Goal: Check status: Check status

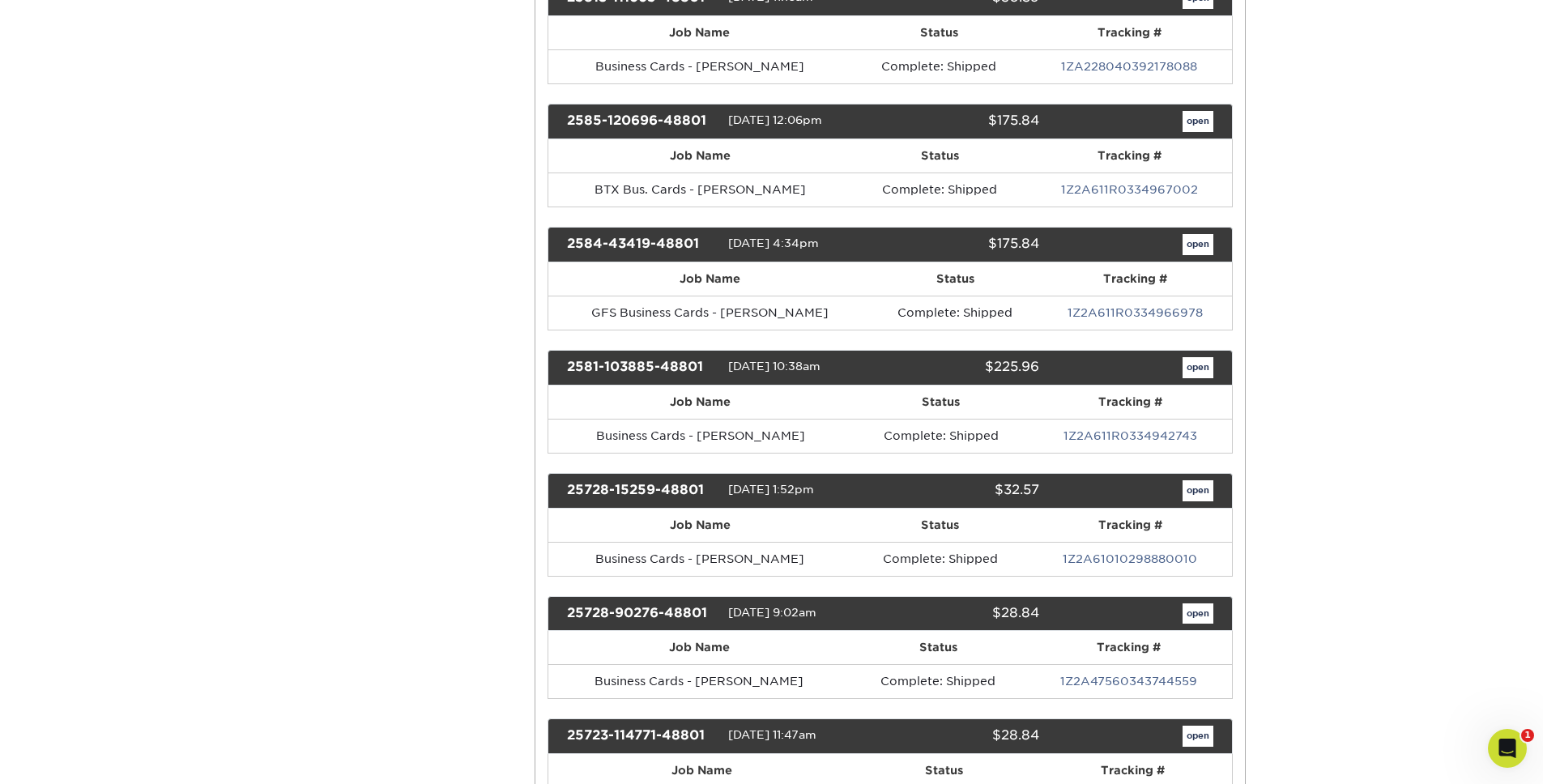
scroll to position [905, 0]
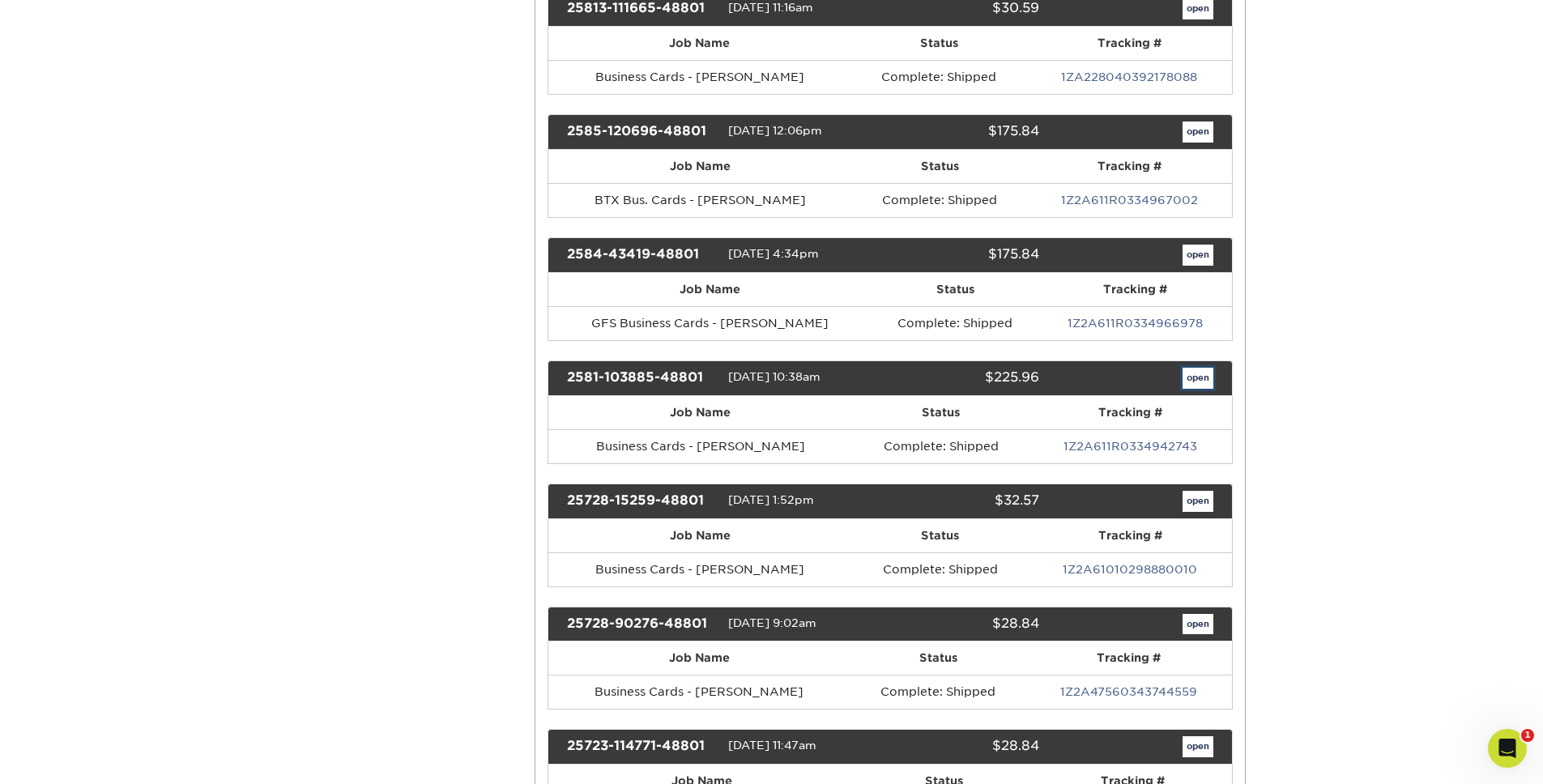
click at [1203, 378] on link "open" at bounding box center [1198, 379] width 31 height 21
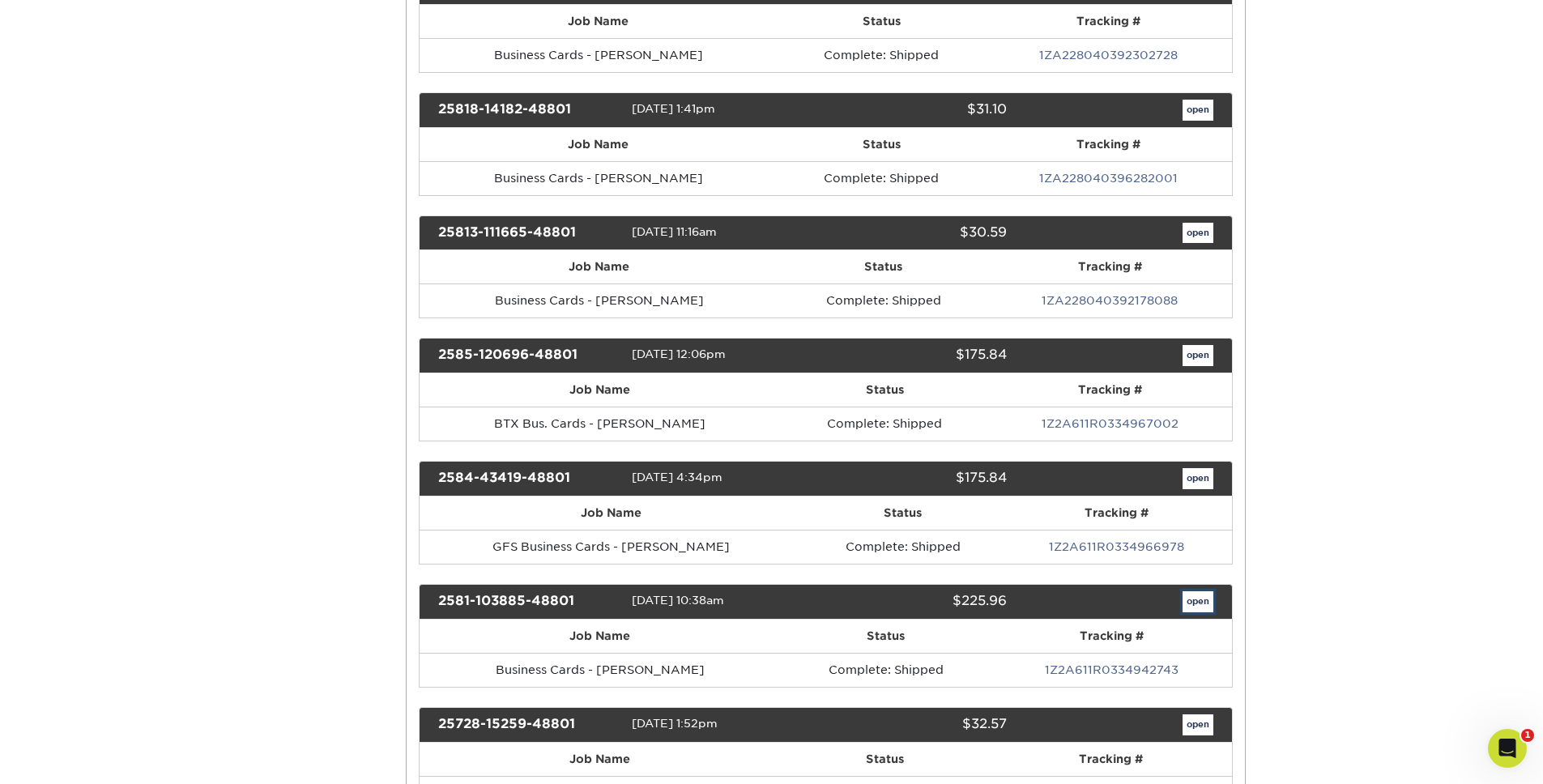
scroll to position [0, 0]
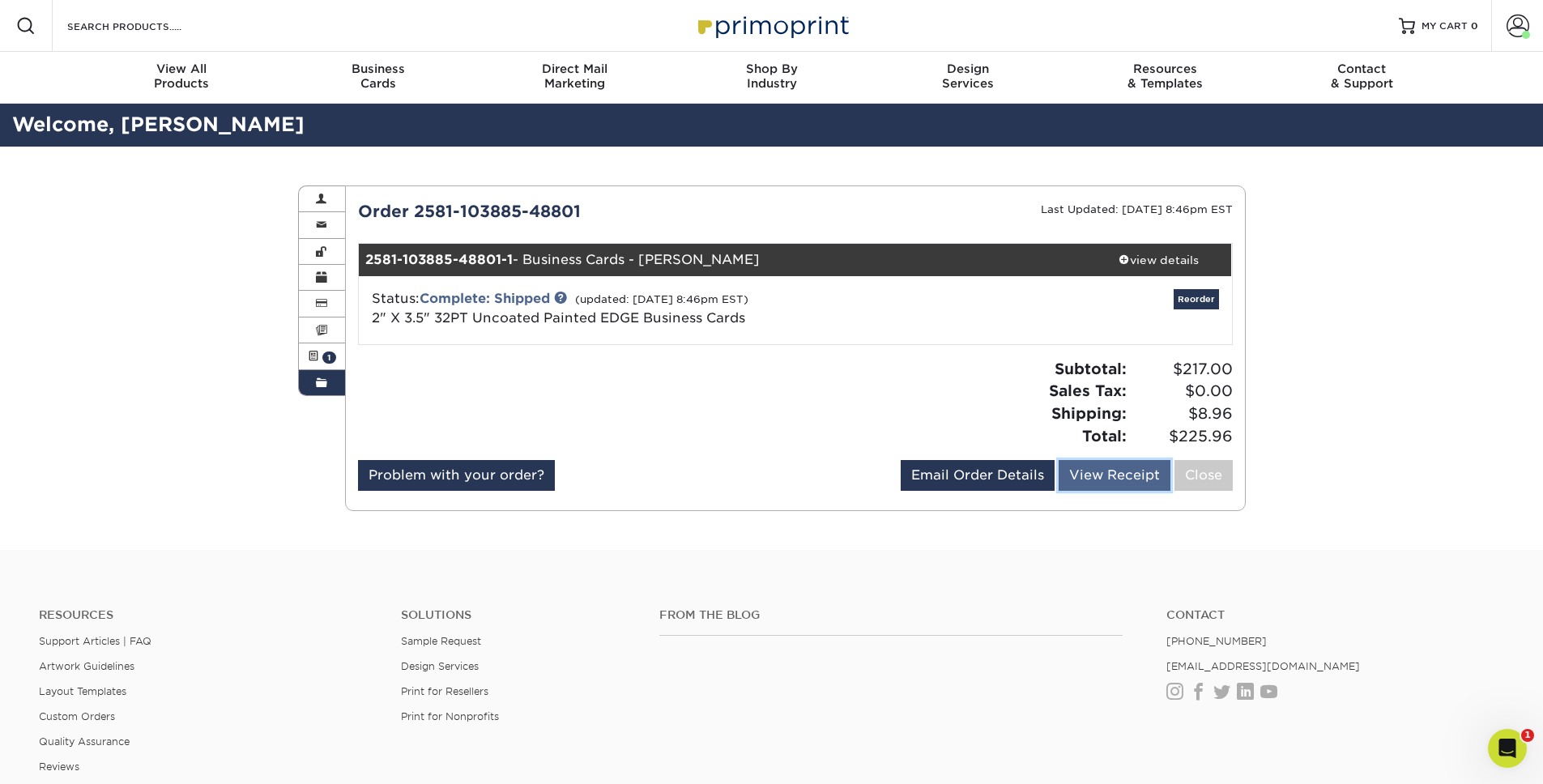
click at [1103, 465] on link "View Receipt" at bounding box center [1115, 475] width 112 height 31
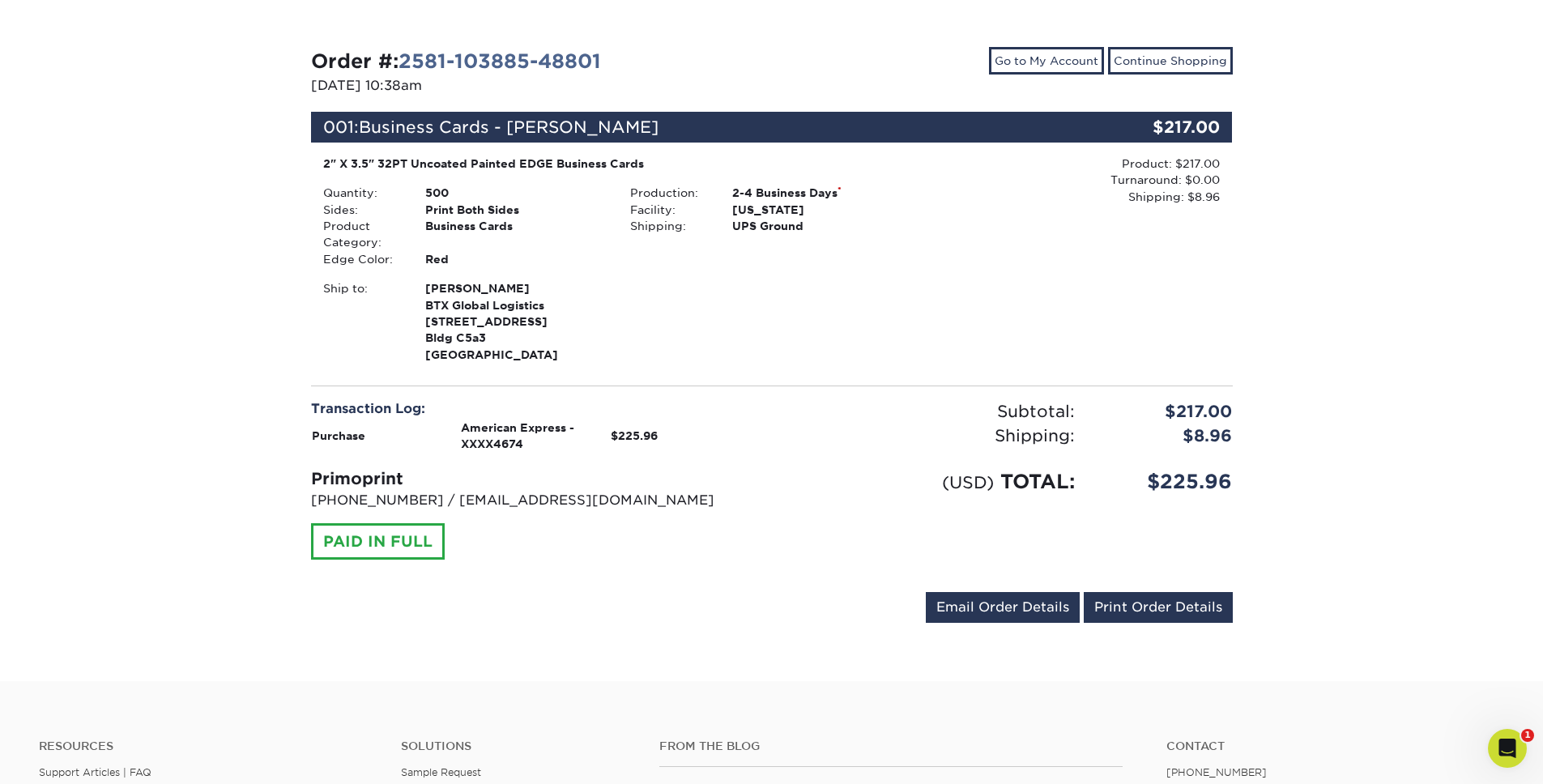
scroll to position [177, 0]
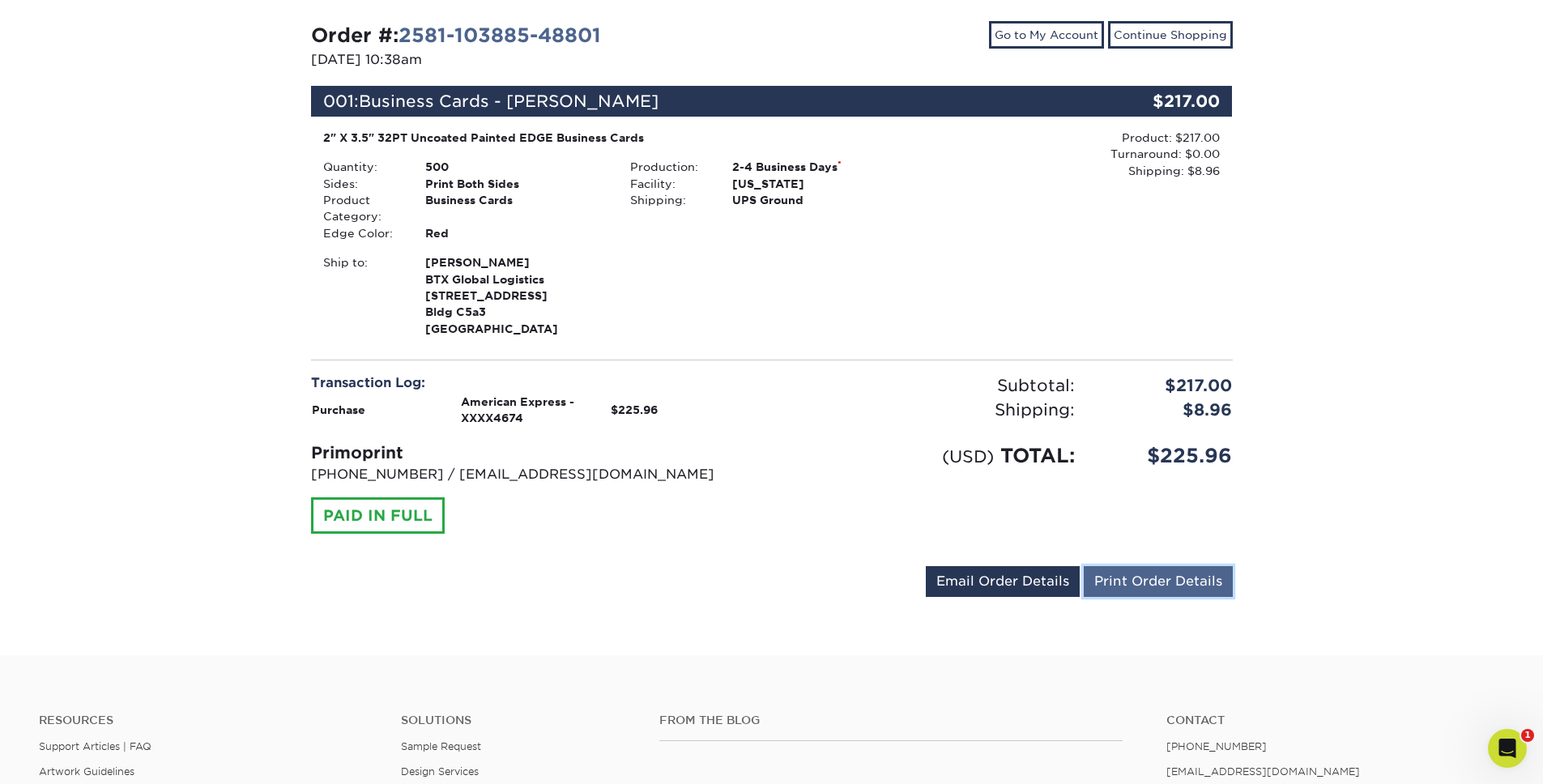
click at [1149, 575] on link "Print Order Details" at bounding box center [1158, 582] width 149 height 31
click at [1055, 41] on link "Go to My Account" at bounding box center [1047, 35] width 115 height 28
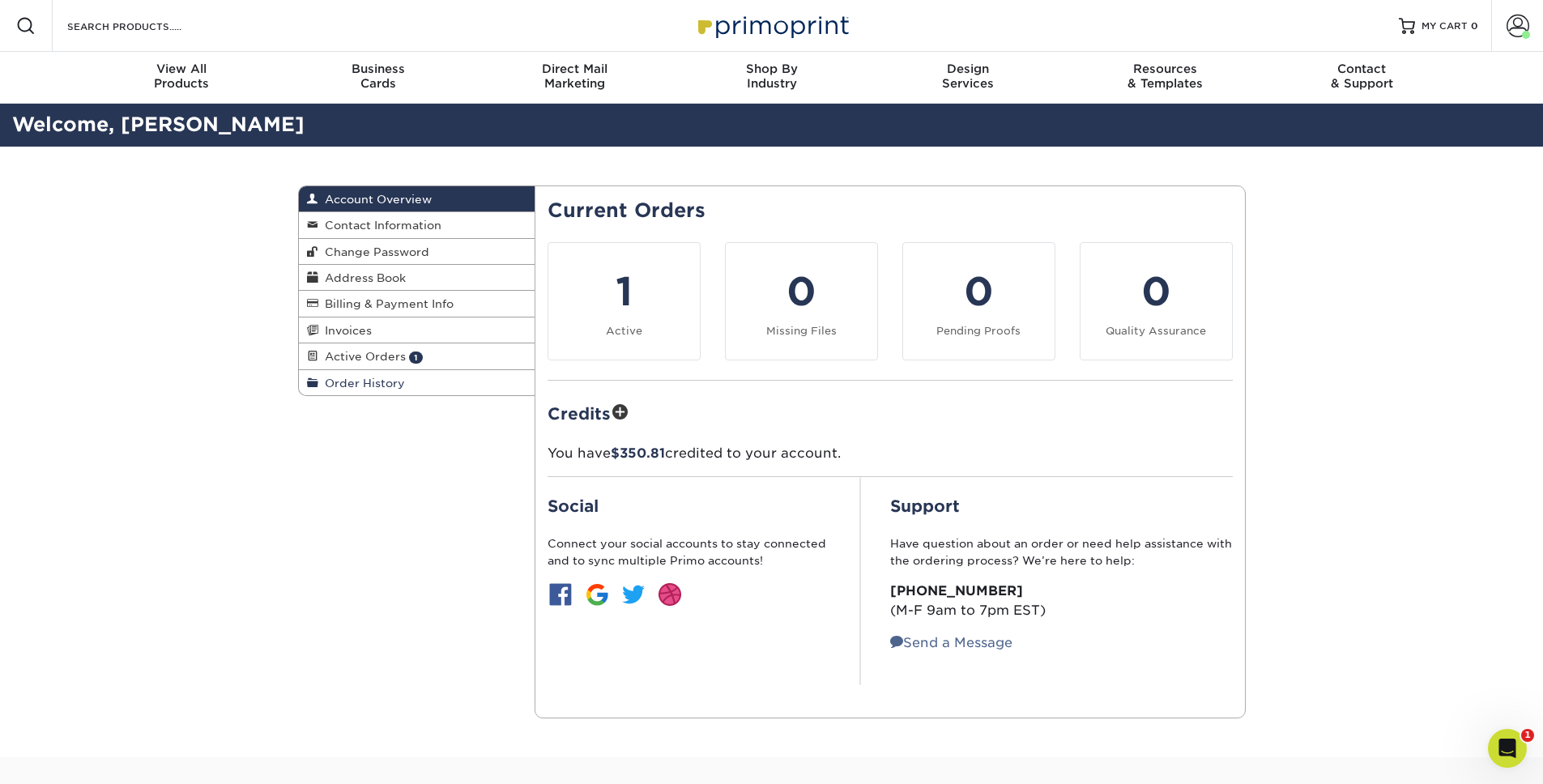
click at [383, 386] on span "Order History" at bounding box center [362, 383] width 87 height 13
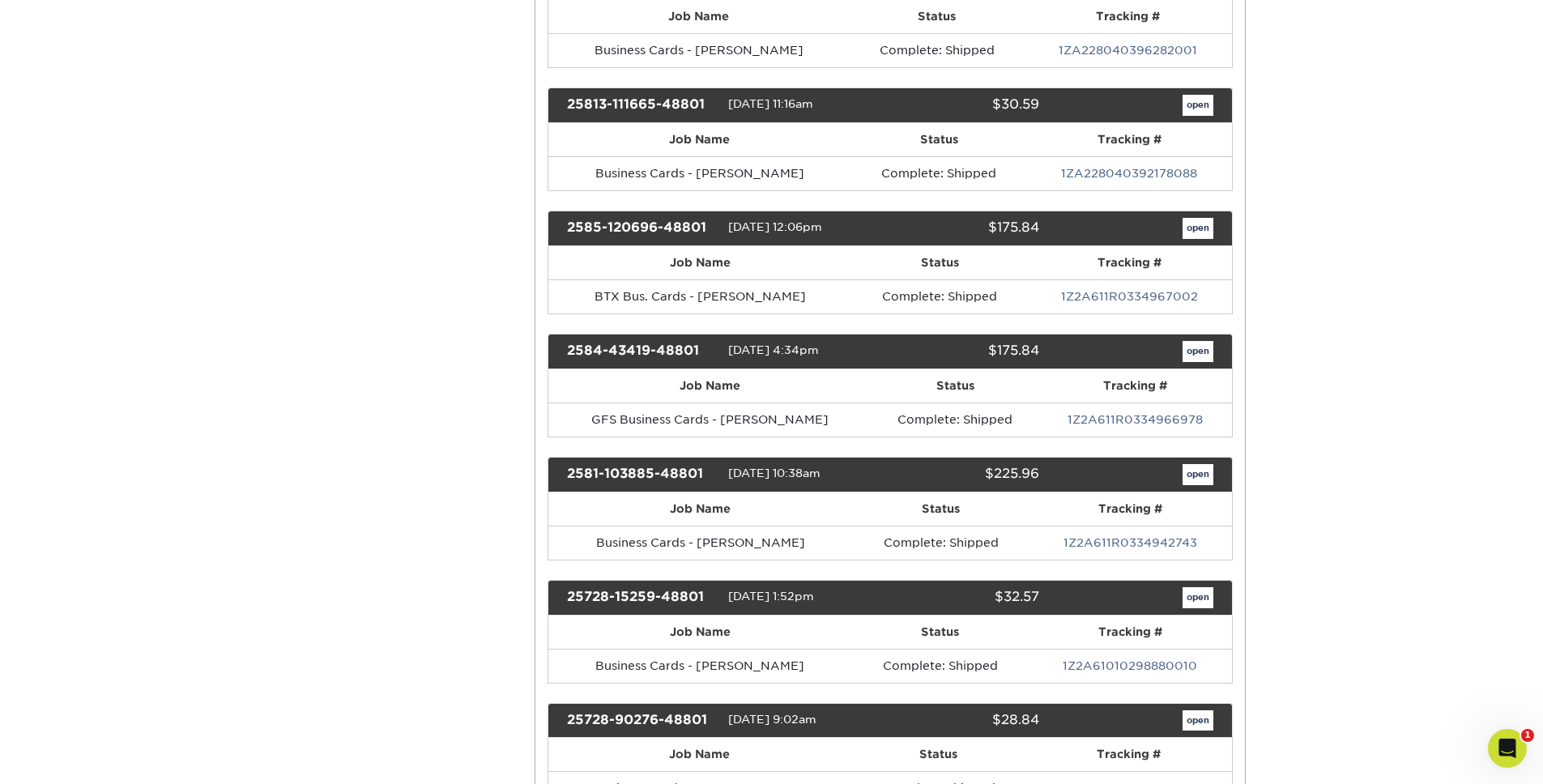
scroll to position [812, 0]
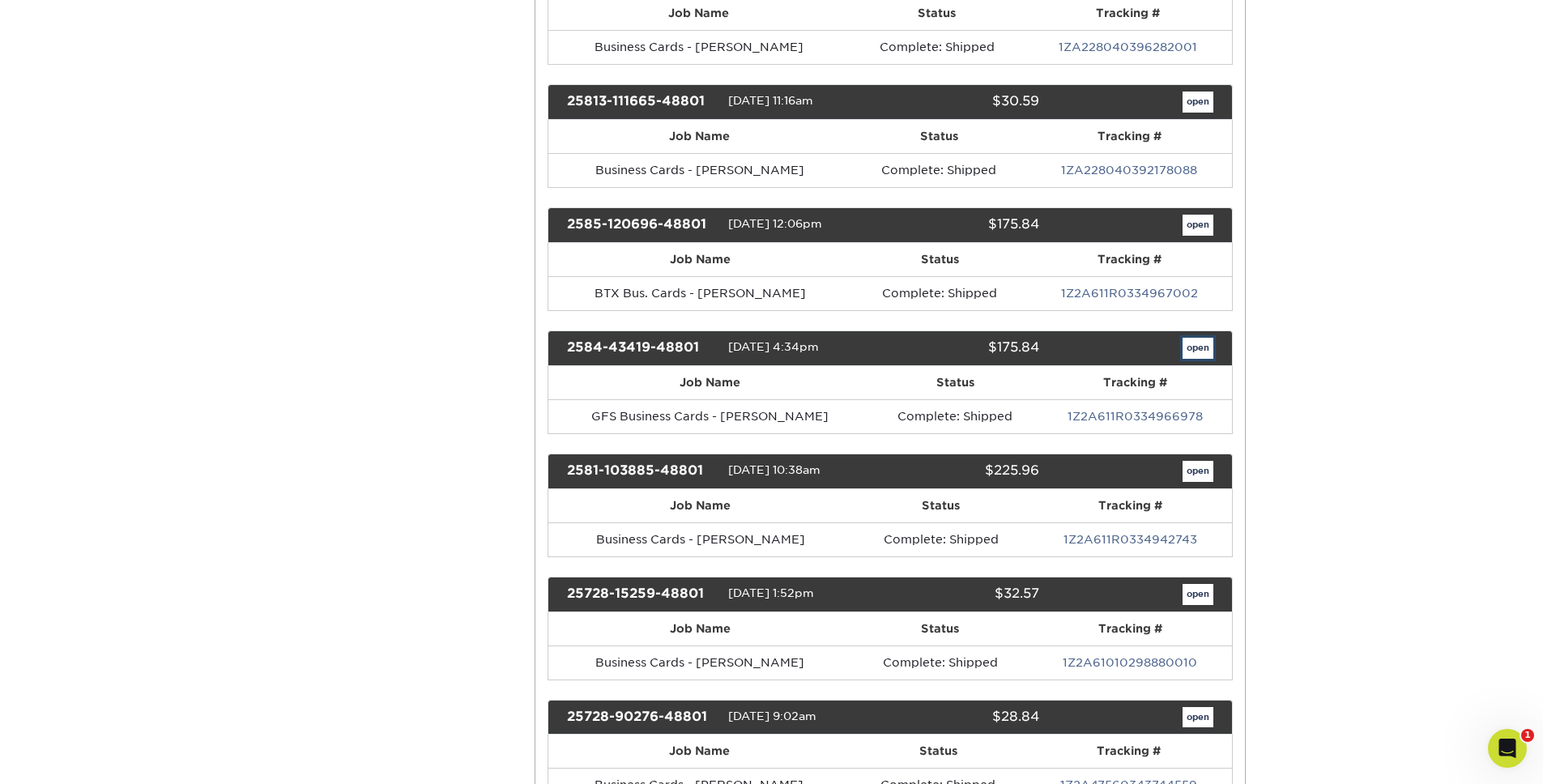
click at [1193, 343] on link "open" at bounding box center [1198, 349] width 31 height 21
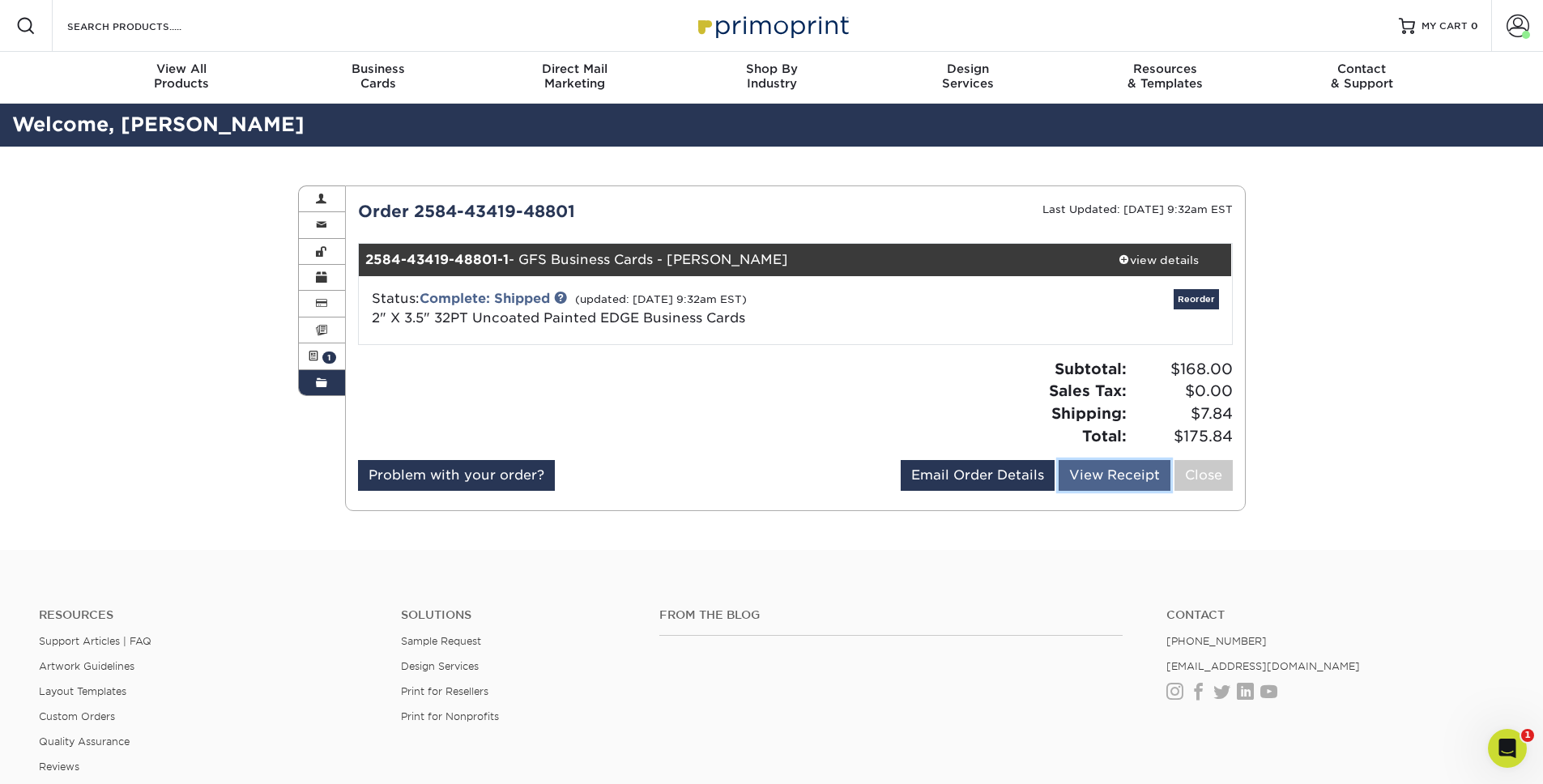
click at [1105, 474] on link "View Receipt" at bounding box center [1115, 475] width 112 height 31
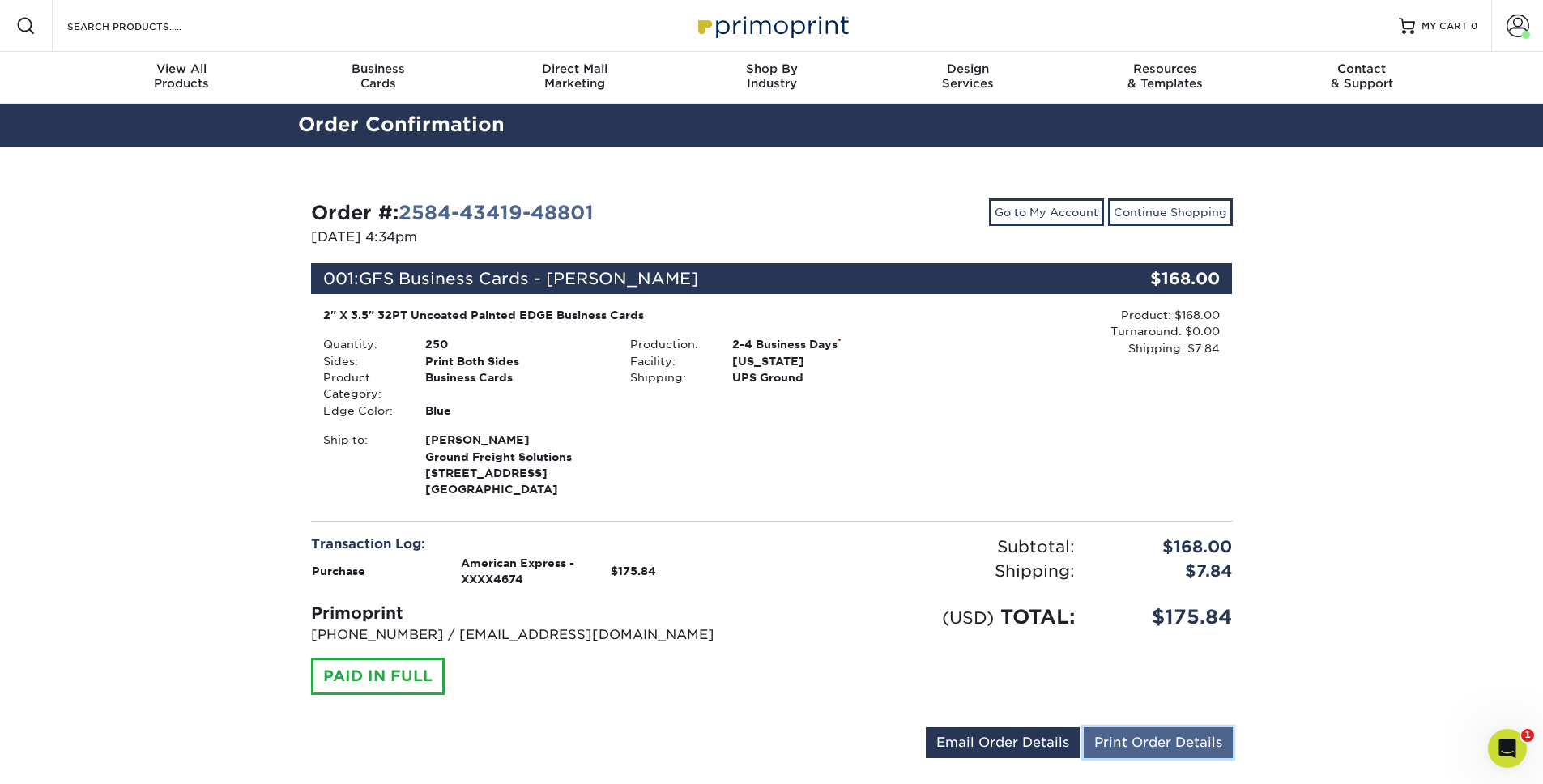
click at [1138, 737] on link "Print Order Details" at bounding box center [1158, 743] width 149 height 31
click at [1052, 212] on link "Go to My Account" at bounding box center [1047, 212] width 115 height 28
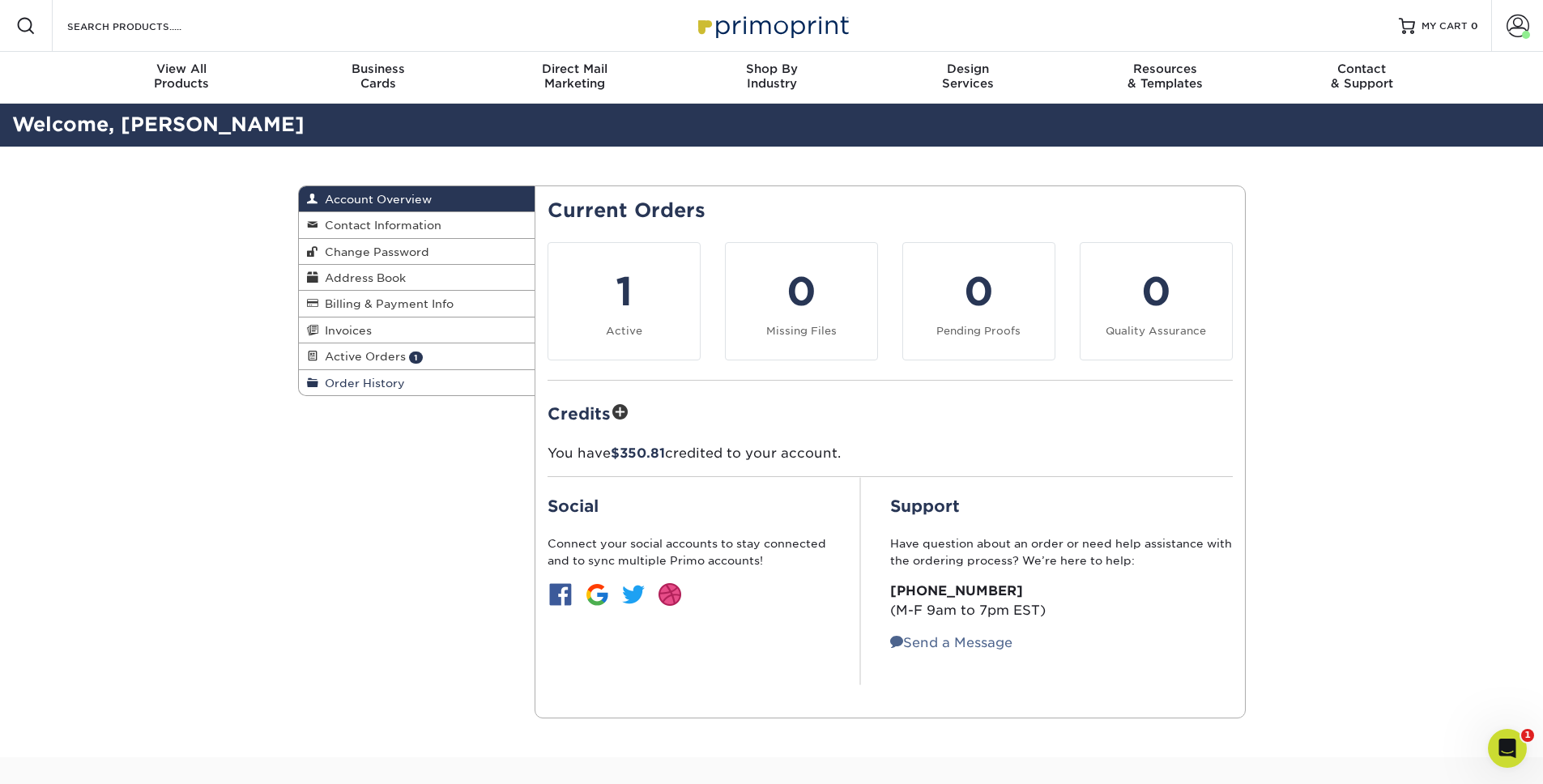
click at [346, 379] on span "Order History" at bounding box center [362, 383] width 87 height 13
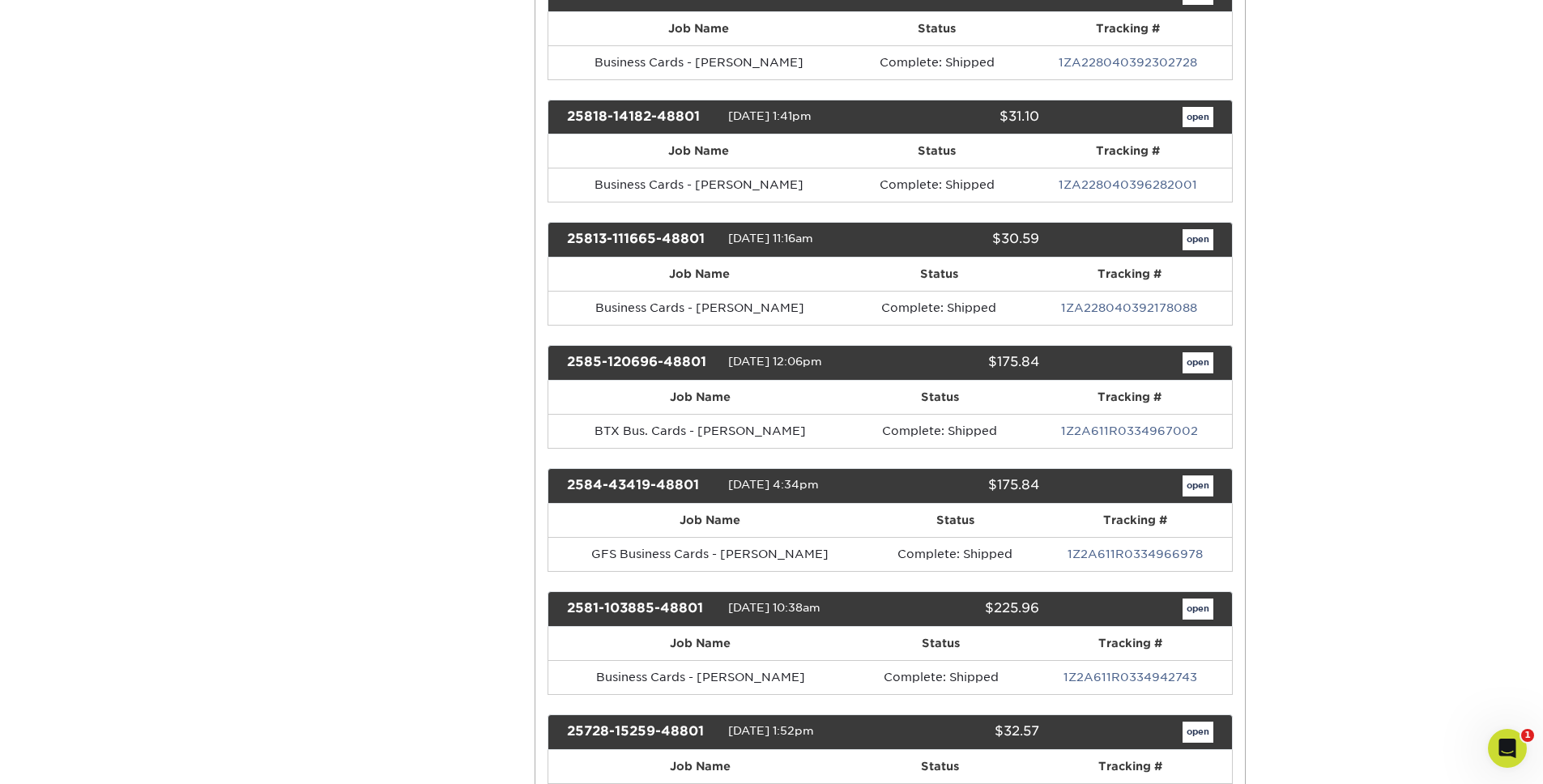
scroll to position [674, 0]
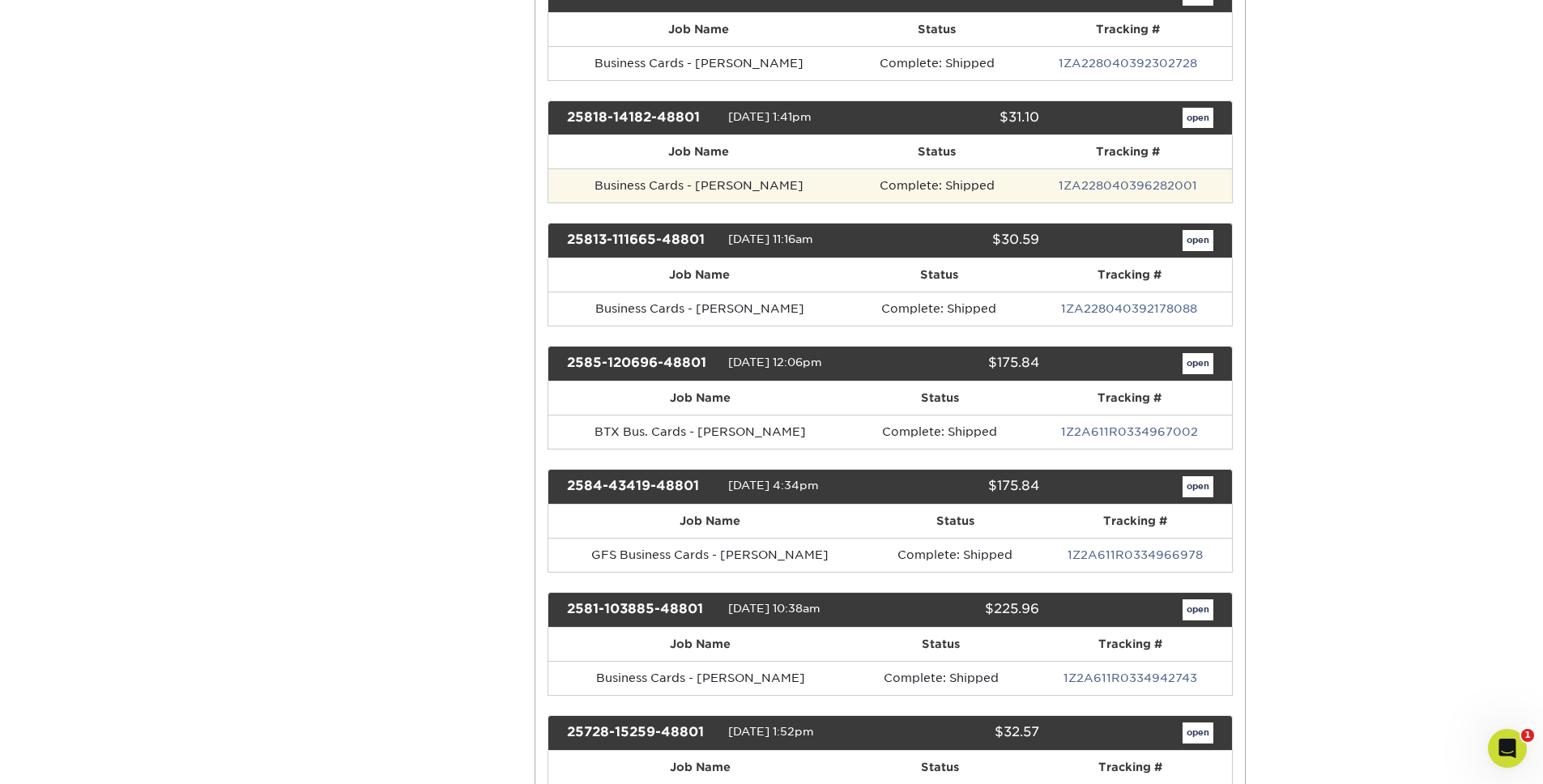
click at [729, 187] on td "Business Cards - [PERSON_NAME]" at bounding box center [699, 185] width 301 height 34
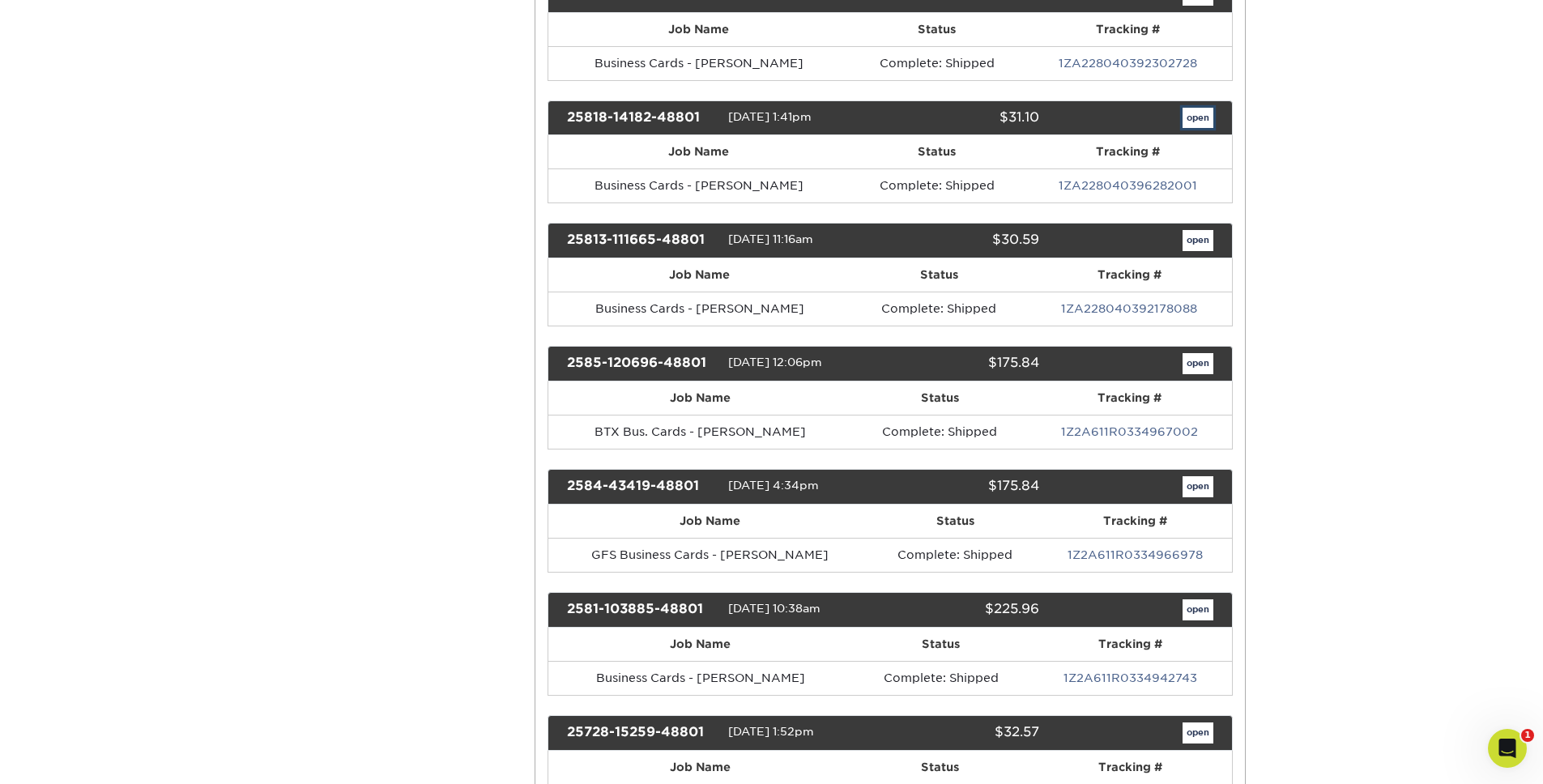
click at [1207, 116] on link "open" at bounding box center [1198, 119] width 31 height 21
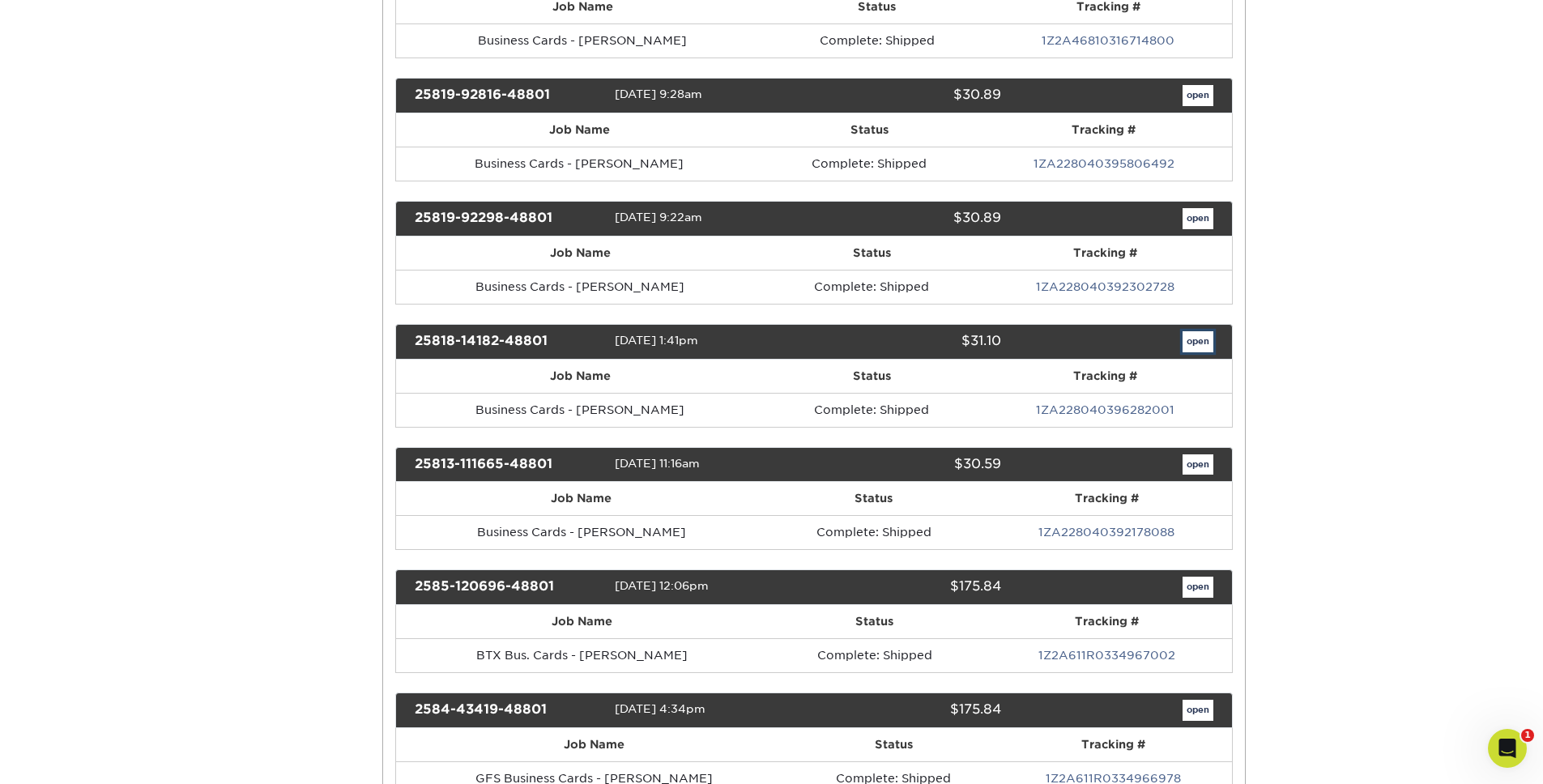
scroll to position [0, 0]
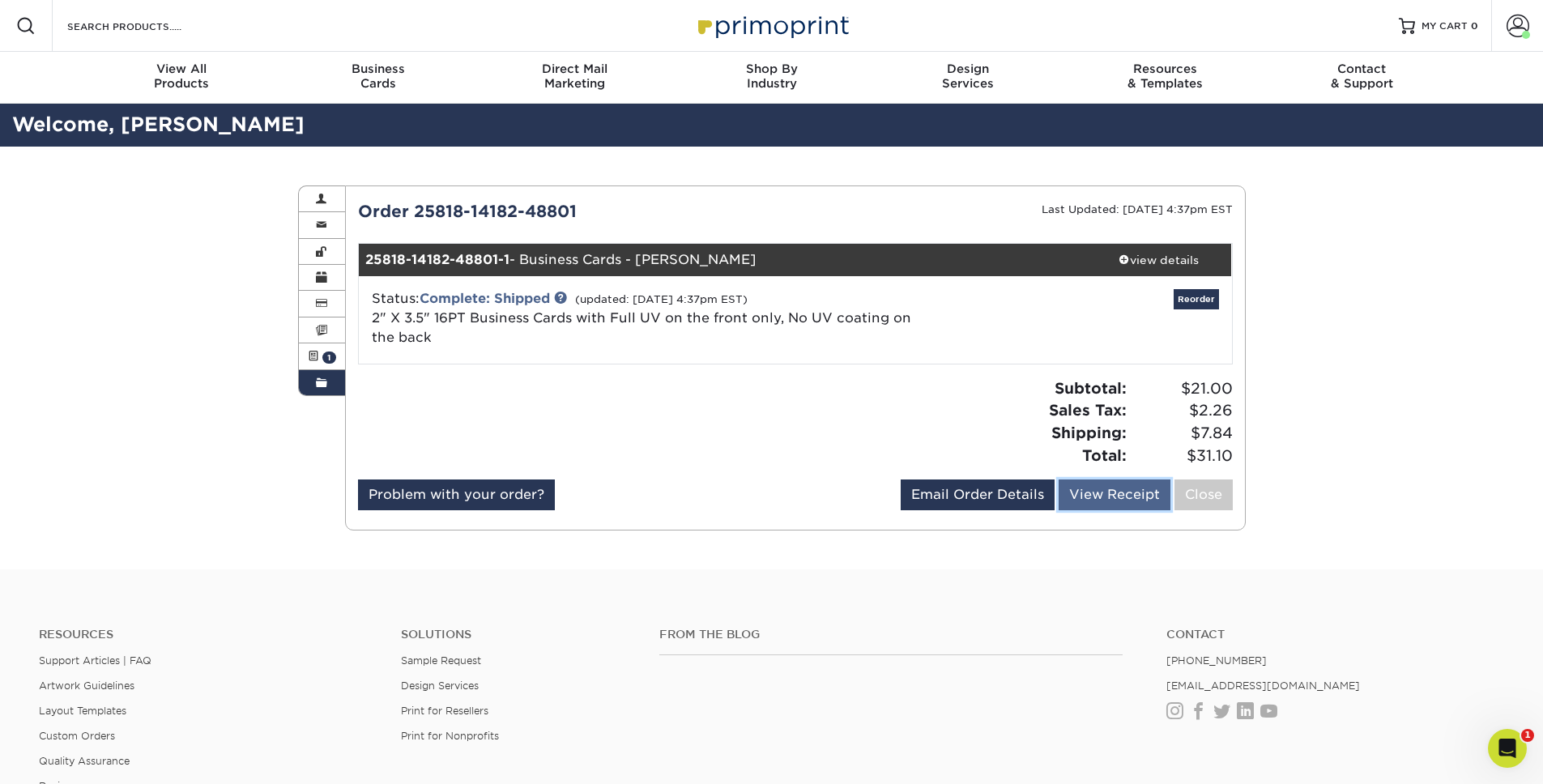
click at [1109, 496] on link "View Receipt" at bounding box center [1115, 495] width 112 height 31
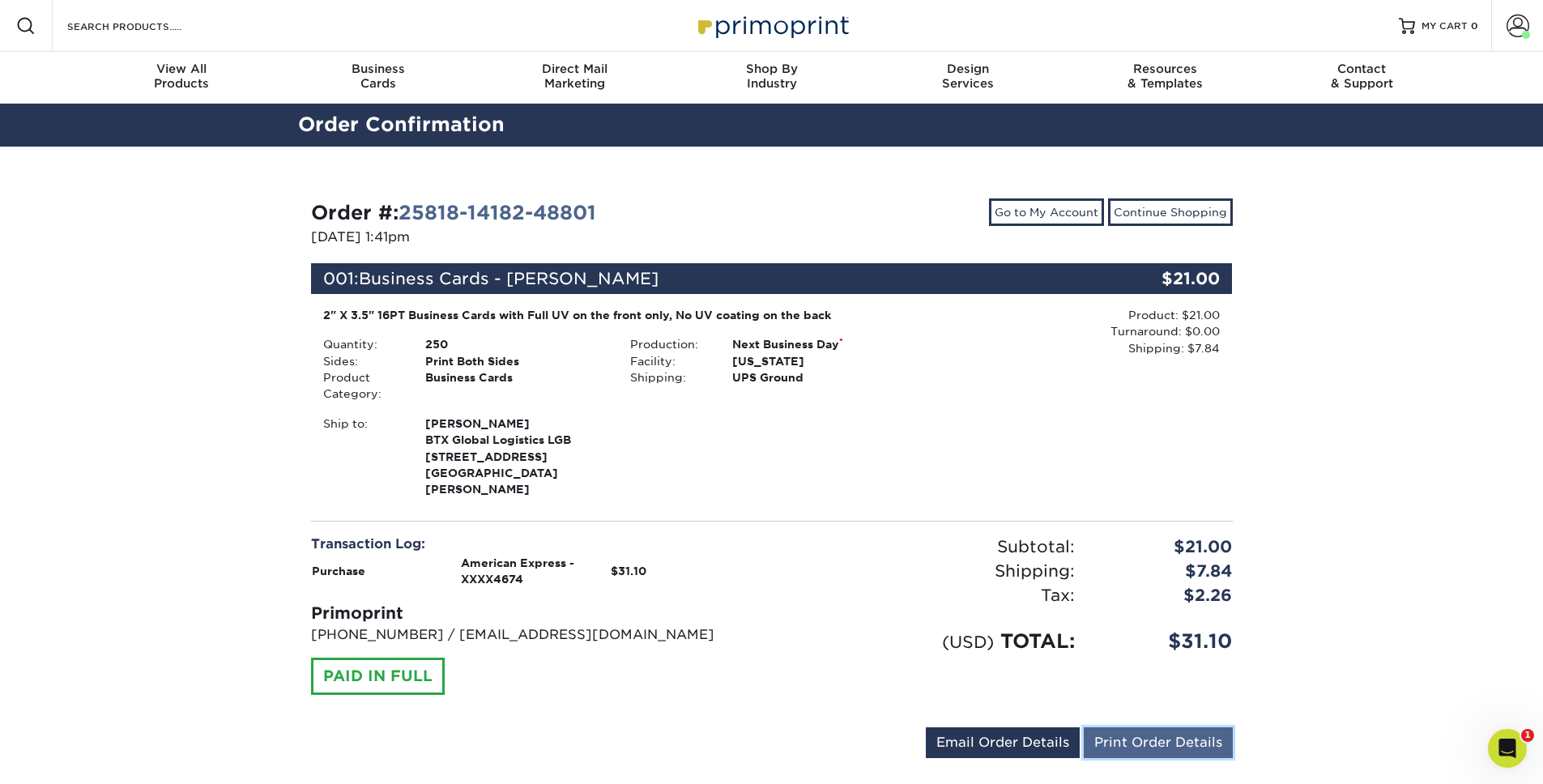
click at [1151, 741] on link "Print Order Details" at bounding box center [1158, 743] width 149 height 31
click at [1068, 219] on link "Go to My Account" at bounding box center [1047, 212] width 115 height 28
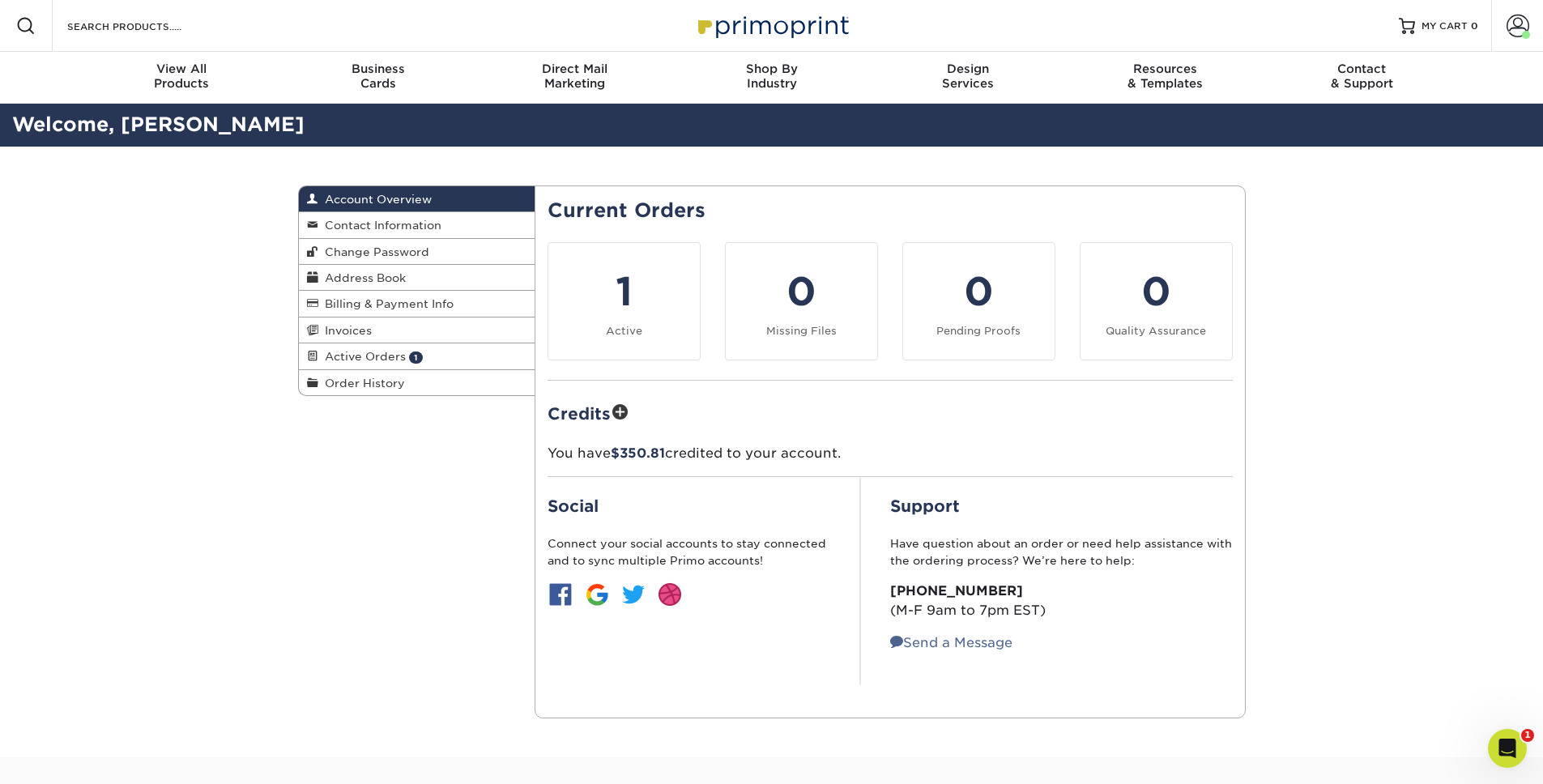
click at [394, 400] on div "Account Overview Account Overview Contact Information Change Password Address B…" at bounding box center [772, 452] width 972 height 611
click at [392, 391] on link "Order History" at bounding box center [417, 383] width 236 height 25
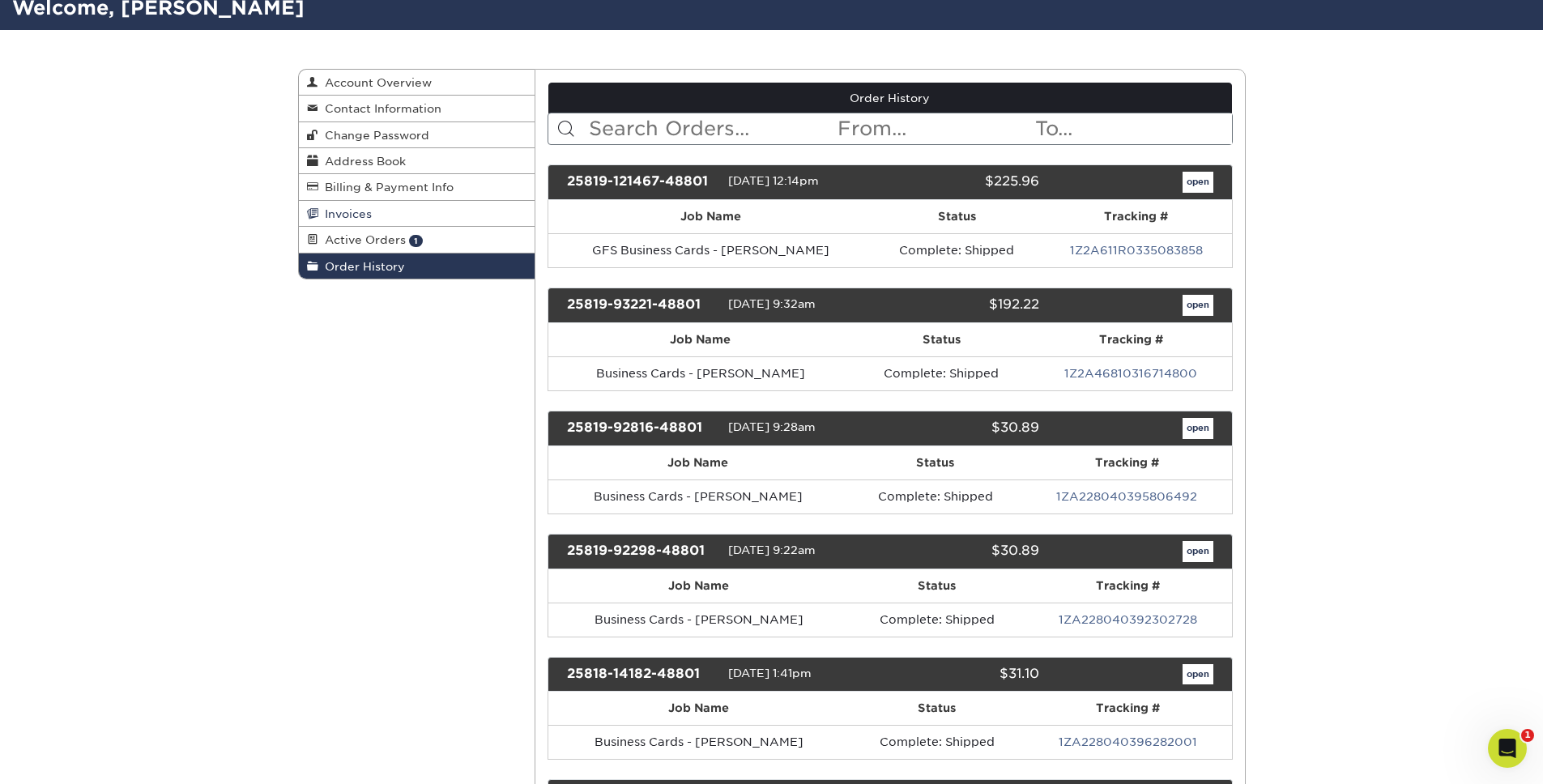
scroll to position [57, 0]
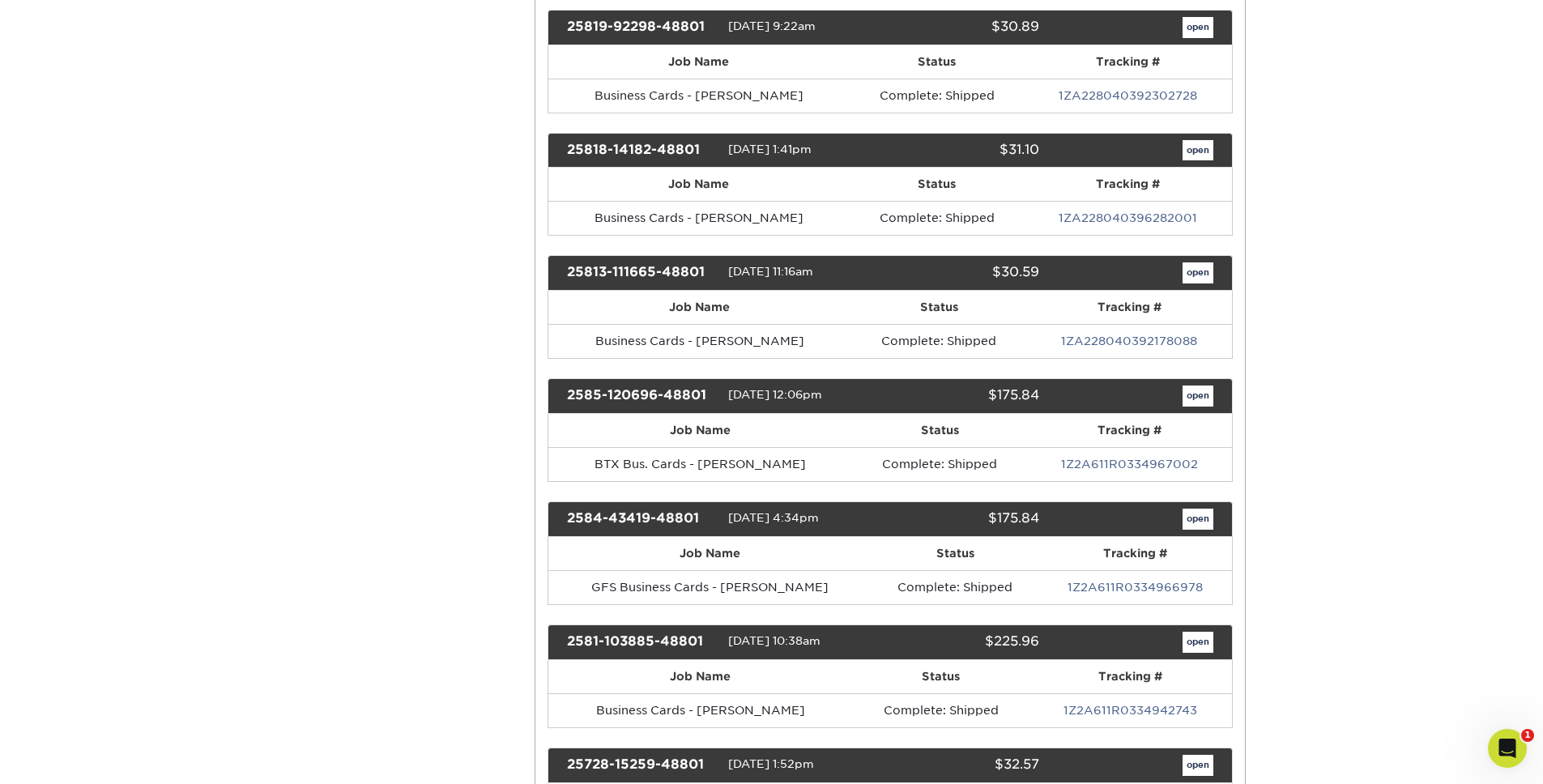
scroll to position [653, 0]
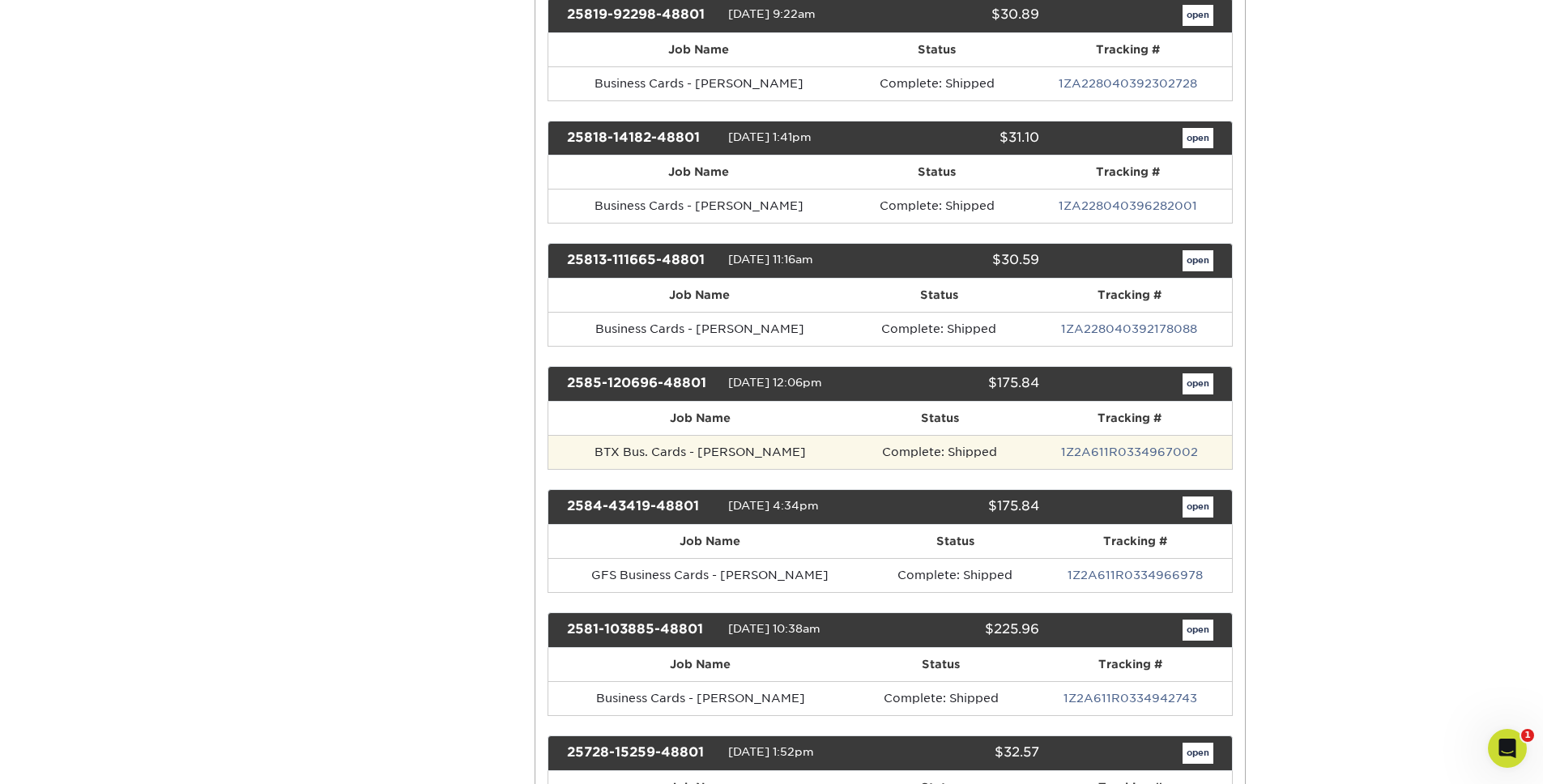
click at [751, 457] on td "BTX Bus. Cards - [PERSON_NAME]" at bounding box center [700, 452] width 304 height 34
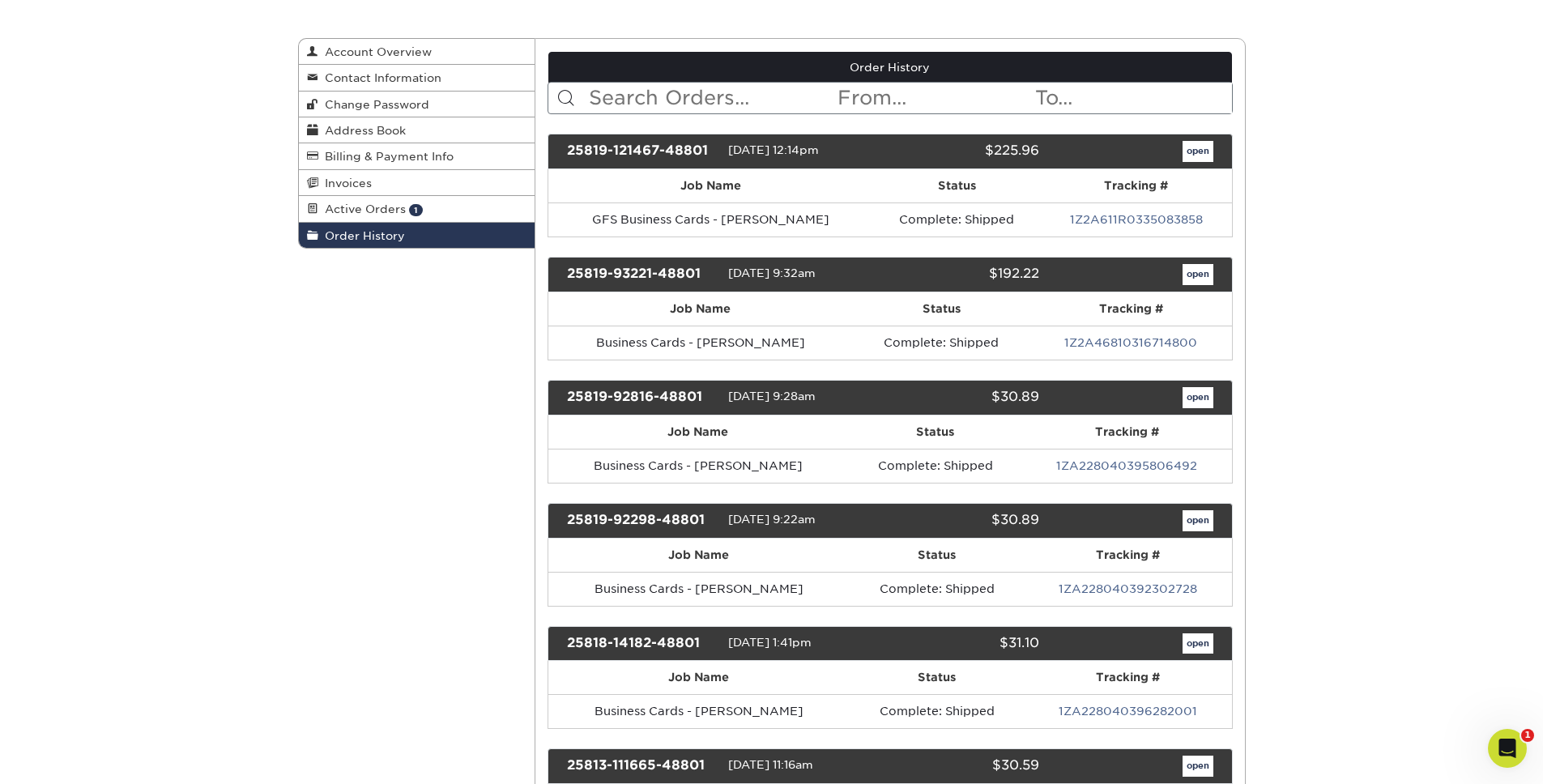
scroll to position [0, 0]
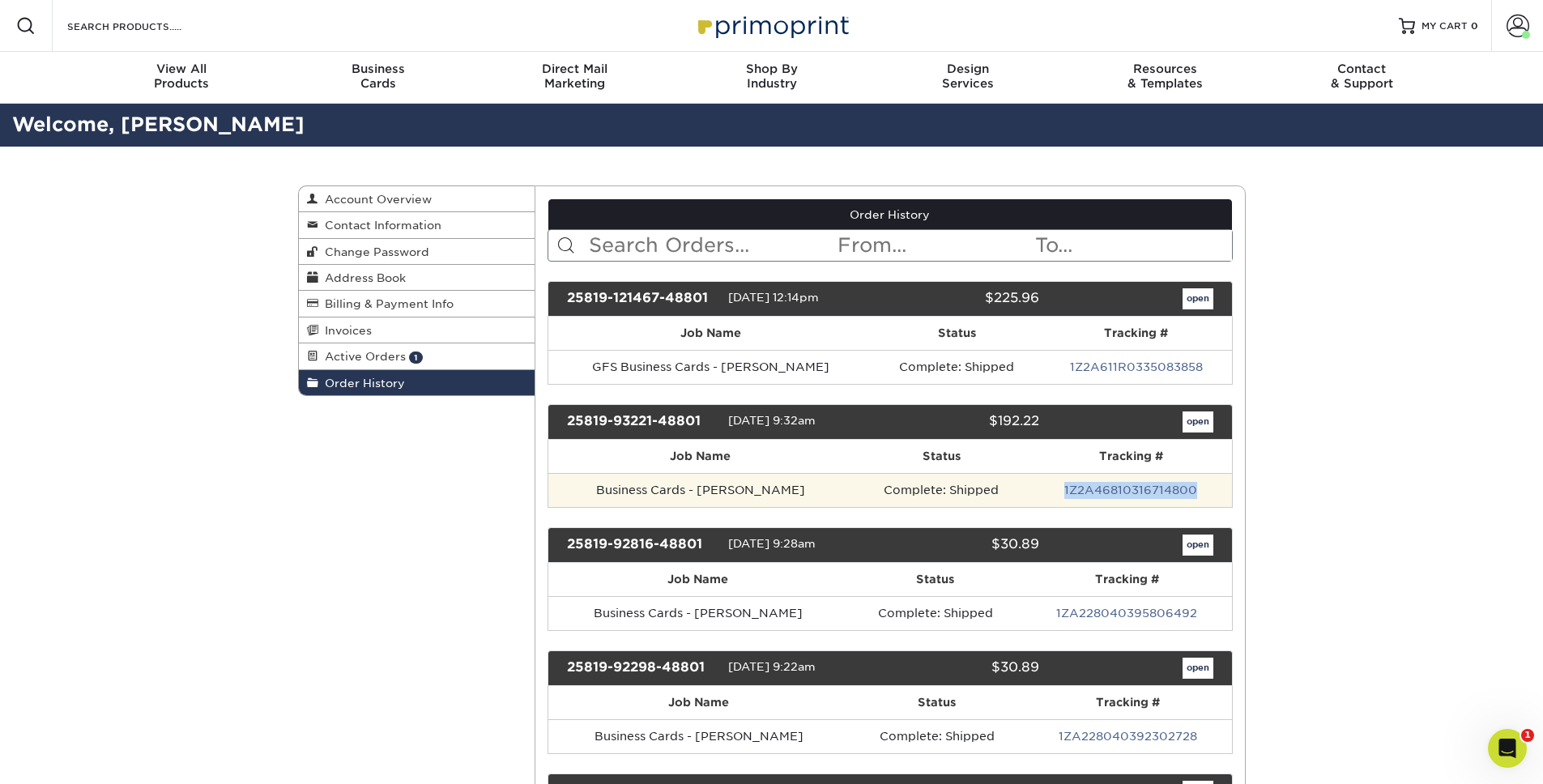
drag, startPoint x: 1200, startPoint y: 488, endPoint x: 1056, endPoint y: 487, distance: 144.0
click at [1056, 487] on td "1Z2A46810316714800" at bounding box center [1131, 490] width 202 height 34
copy link "1Z2A46810316714800"
